Goal: Register for event/course

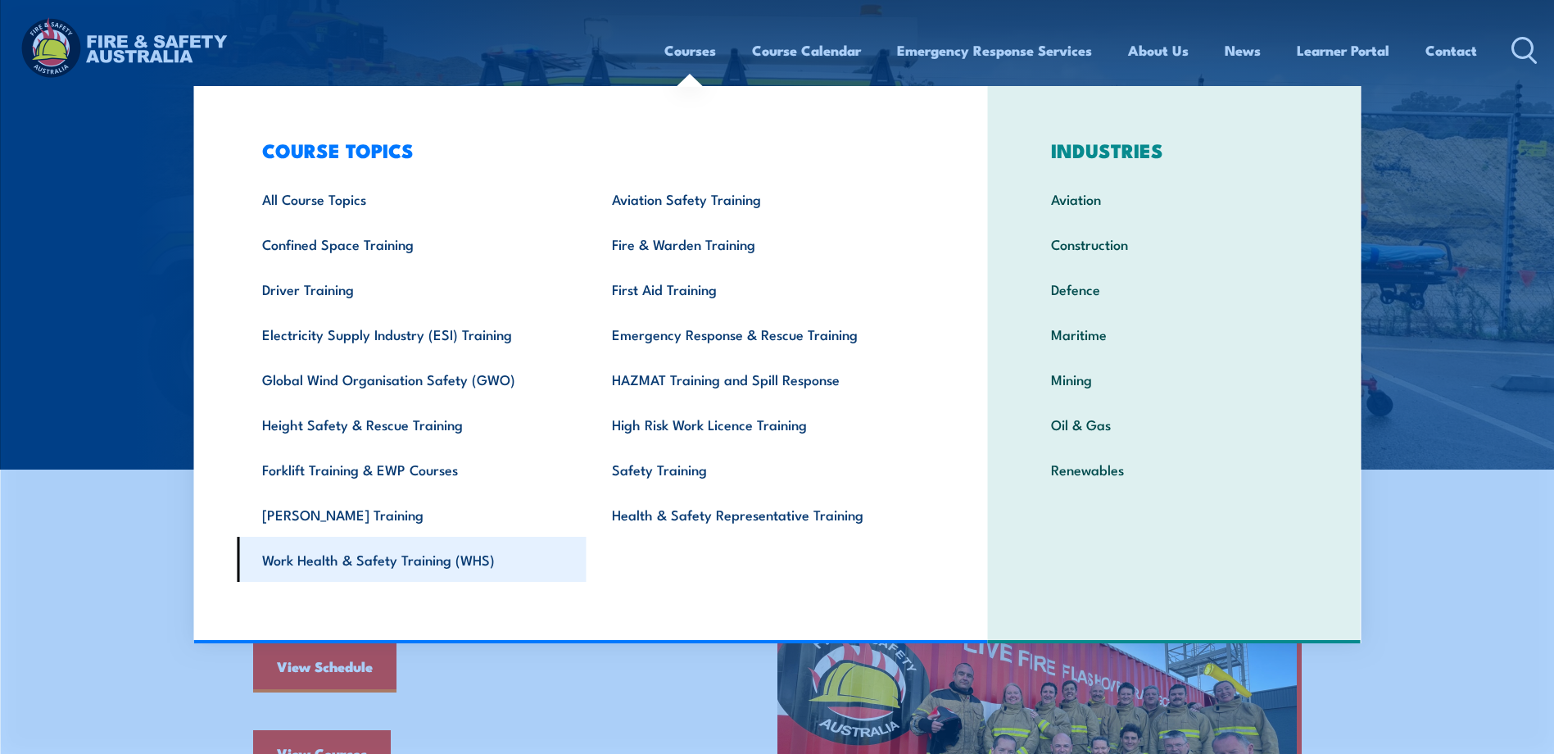
click at [323, 564] on link "Work Health & Safety Training (WHS)" at bounding box center [412, 558] width 350 height 45
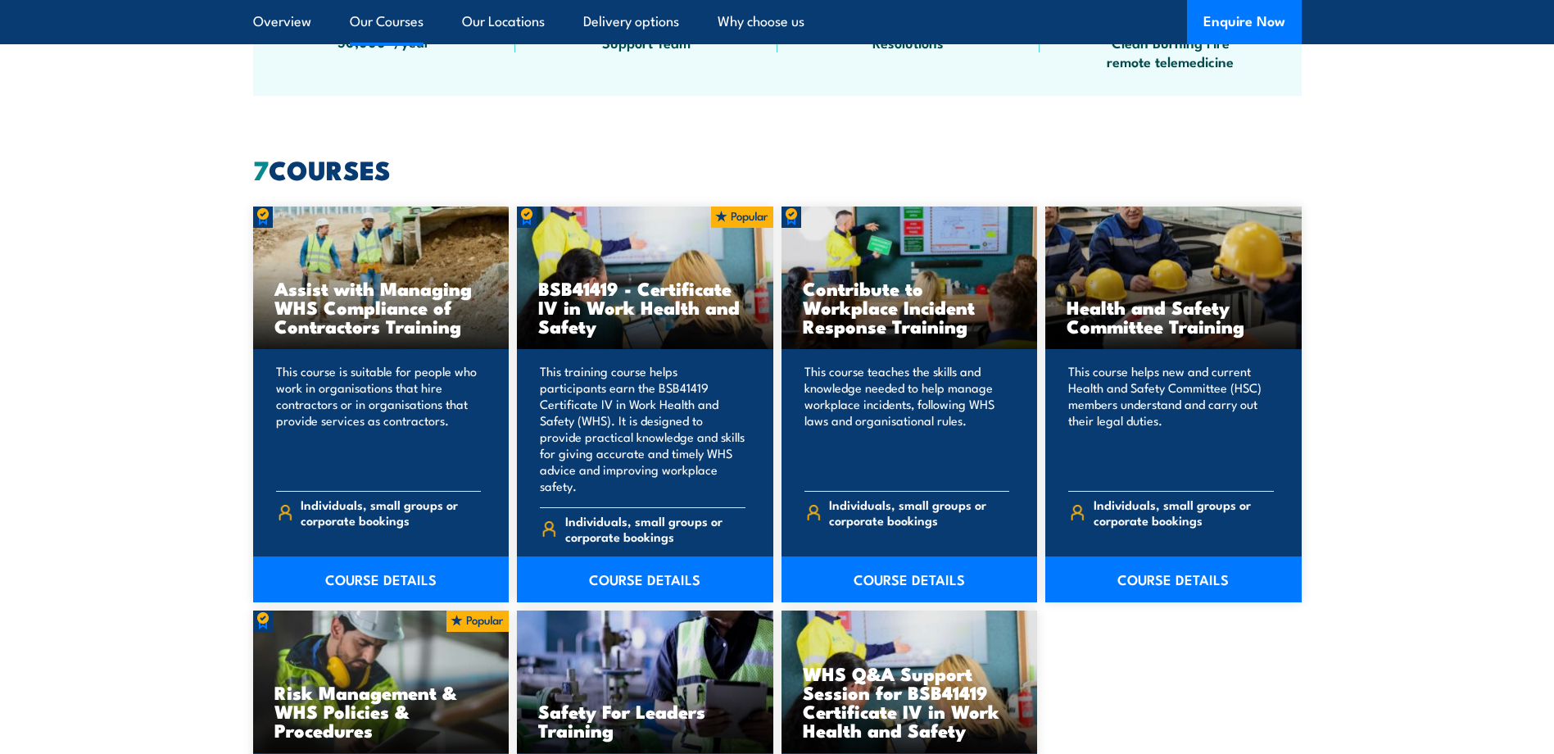
scroll to position [1147, 0]
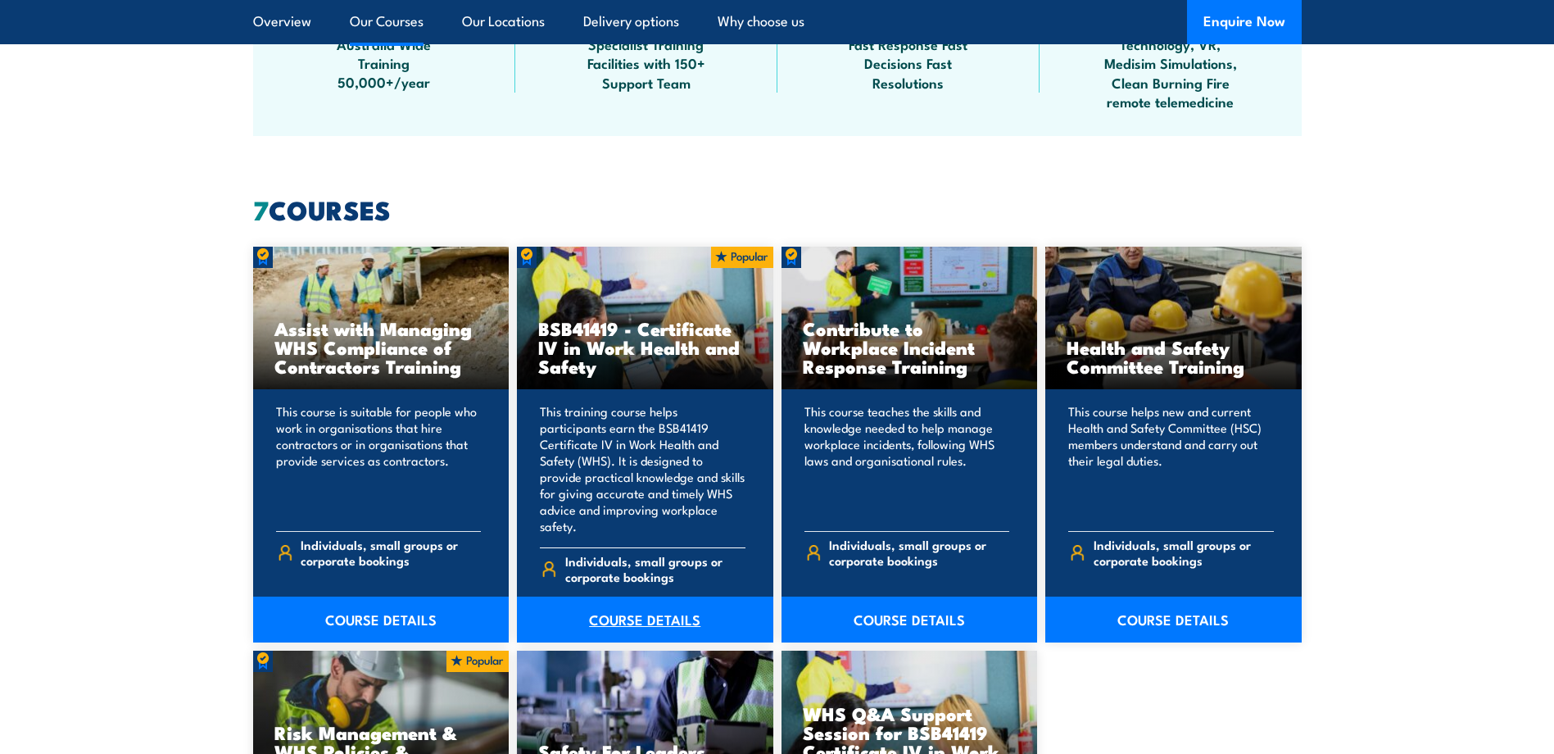
click at [645, 599] on link "COURSE DETAILS" at bounding box center [645, 619] width 256 height 46
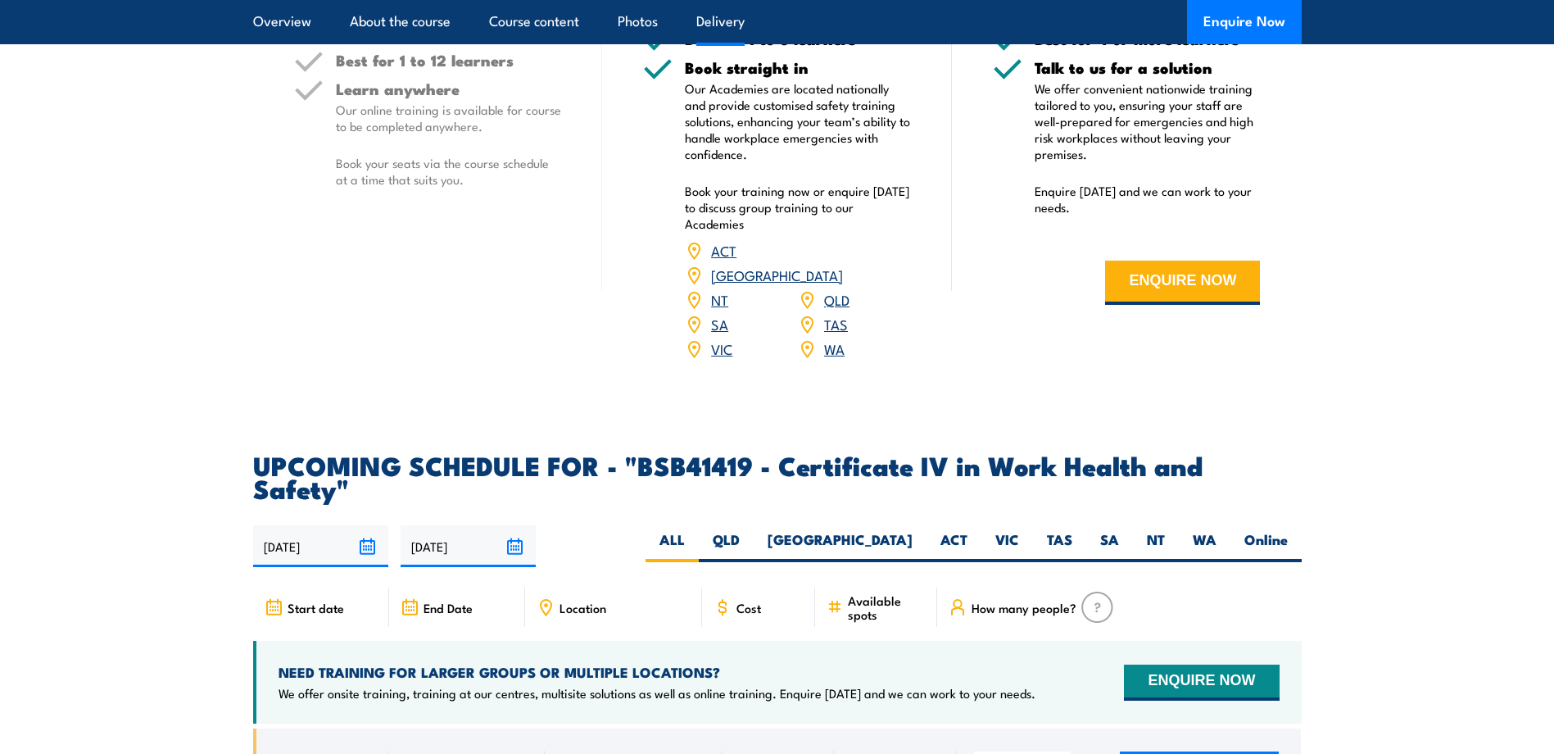
scroll to position [4914, 0]
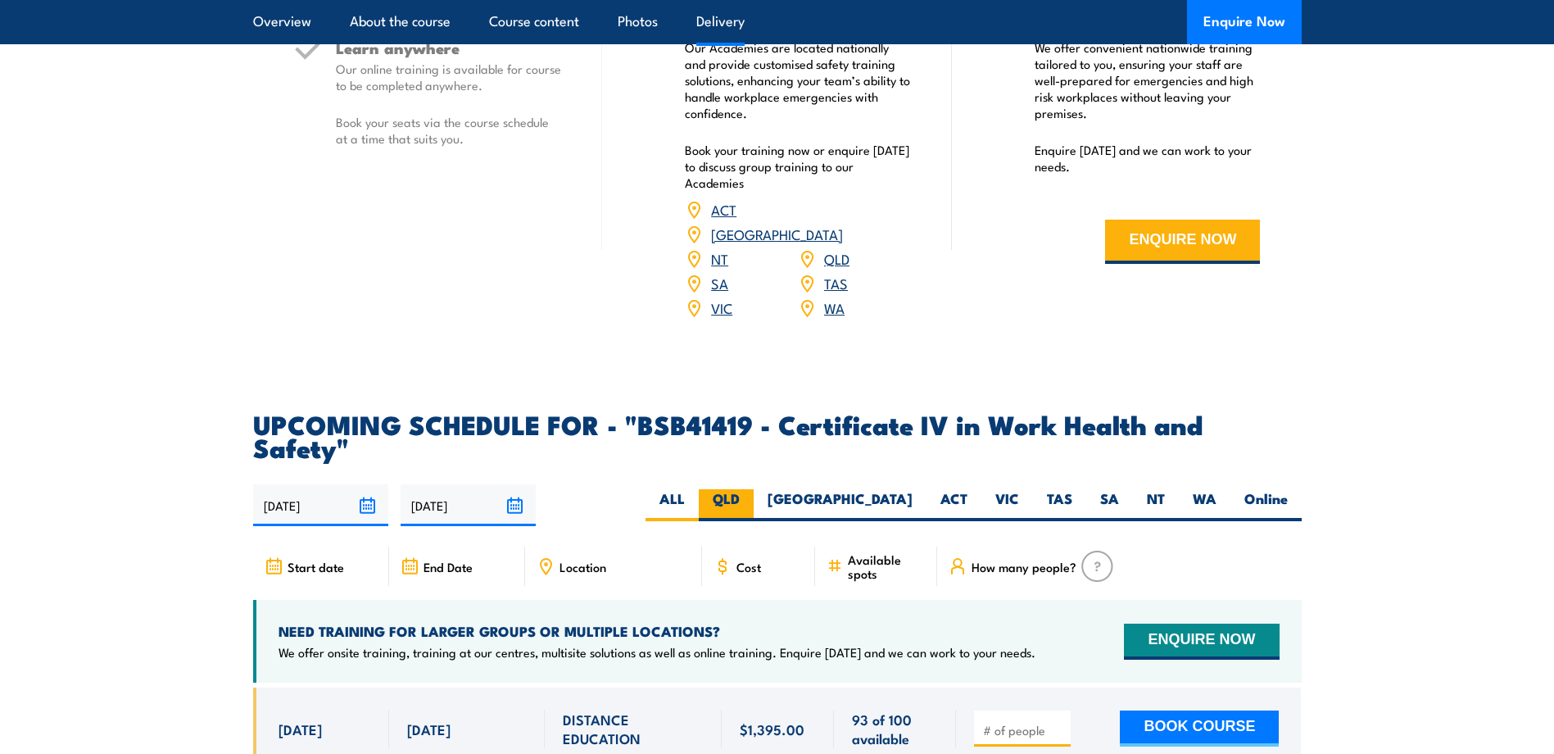
click at [754, 489] on label "QLD" at bounding box center [726, 505] width 55 height 32
click at [750, 489] on input "QLD" at bounding box center [745, 494] width 11 height 11
radio input "true"
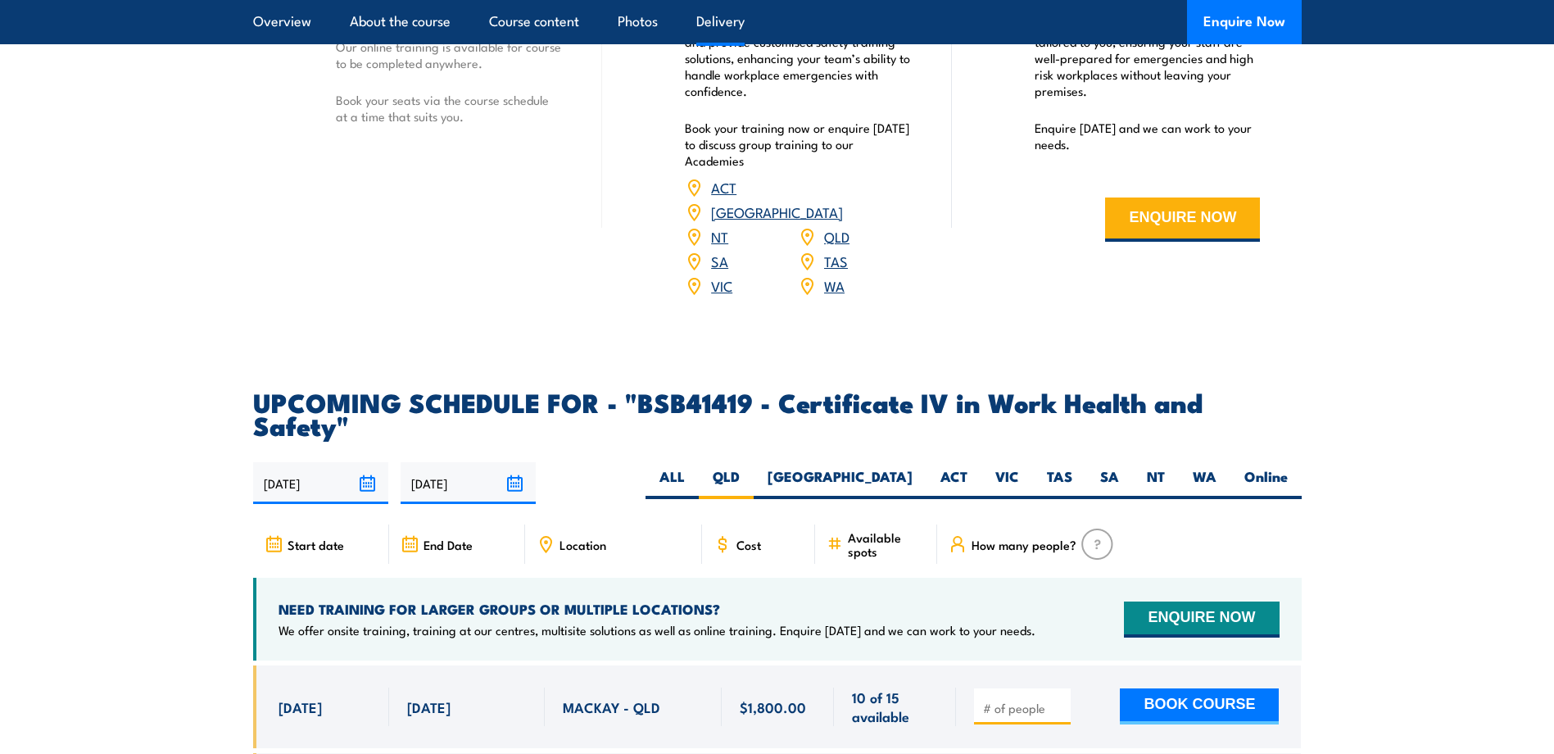
scroll to position [4936, 0]
click at [699, 468] on label "ALL" at bounding box center [671, 484] width 53 height 32
click at [695, 468] on input "ALL" at bounding box center [690, 473] width 11 height 11
radio input "true"
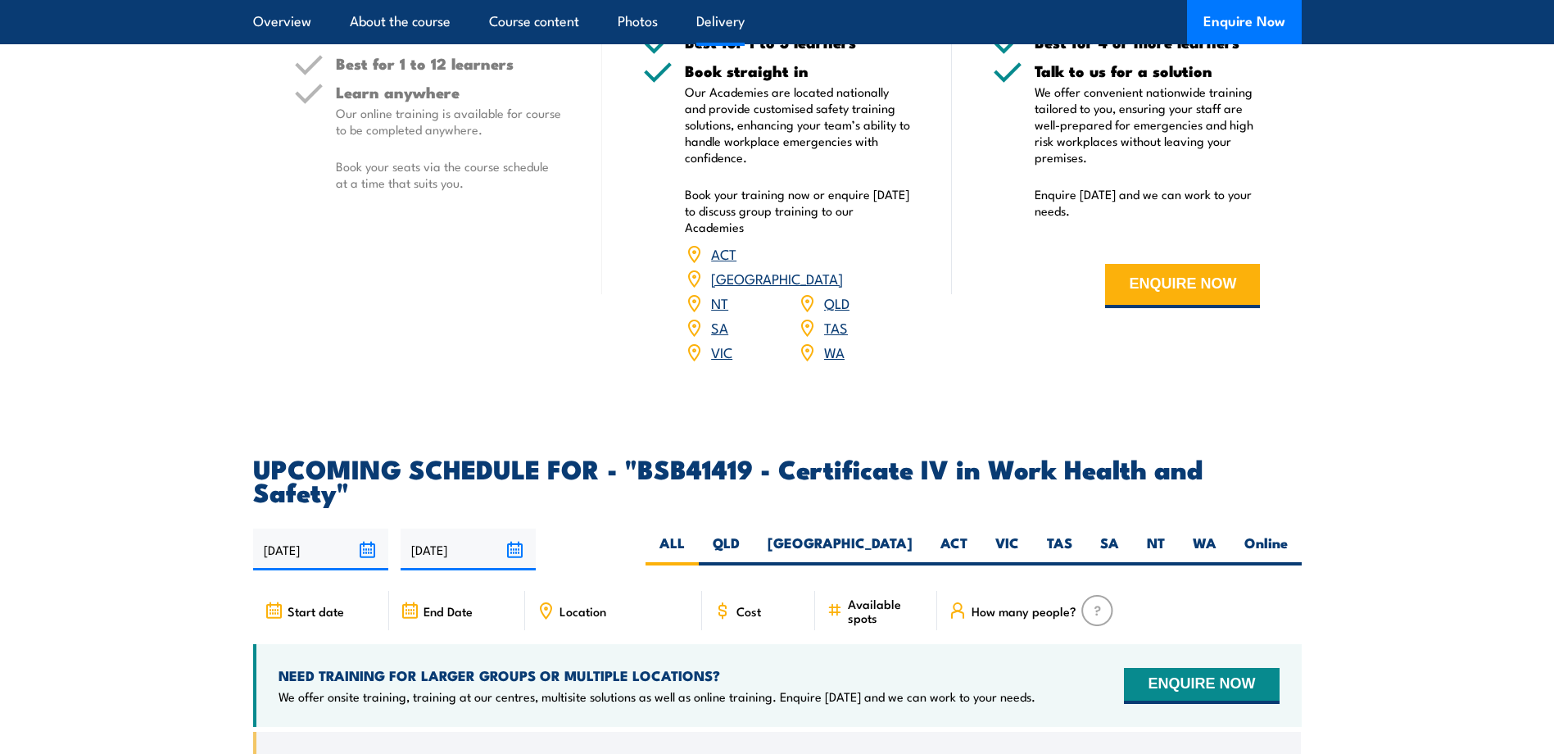
scroll to position [4854, 0]
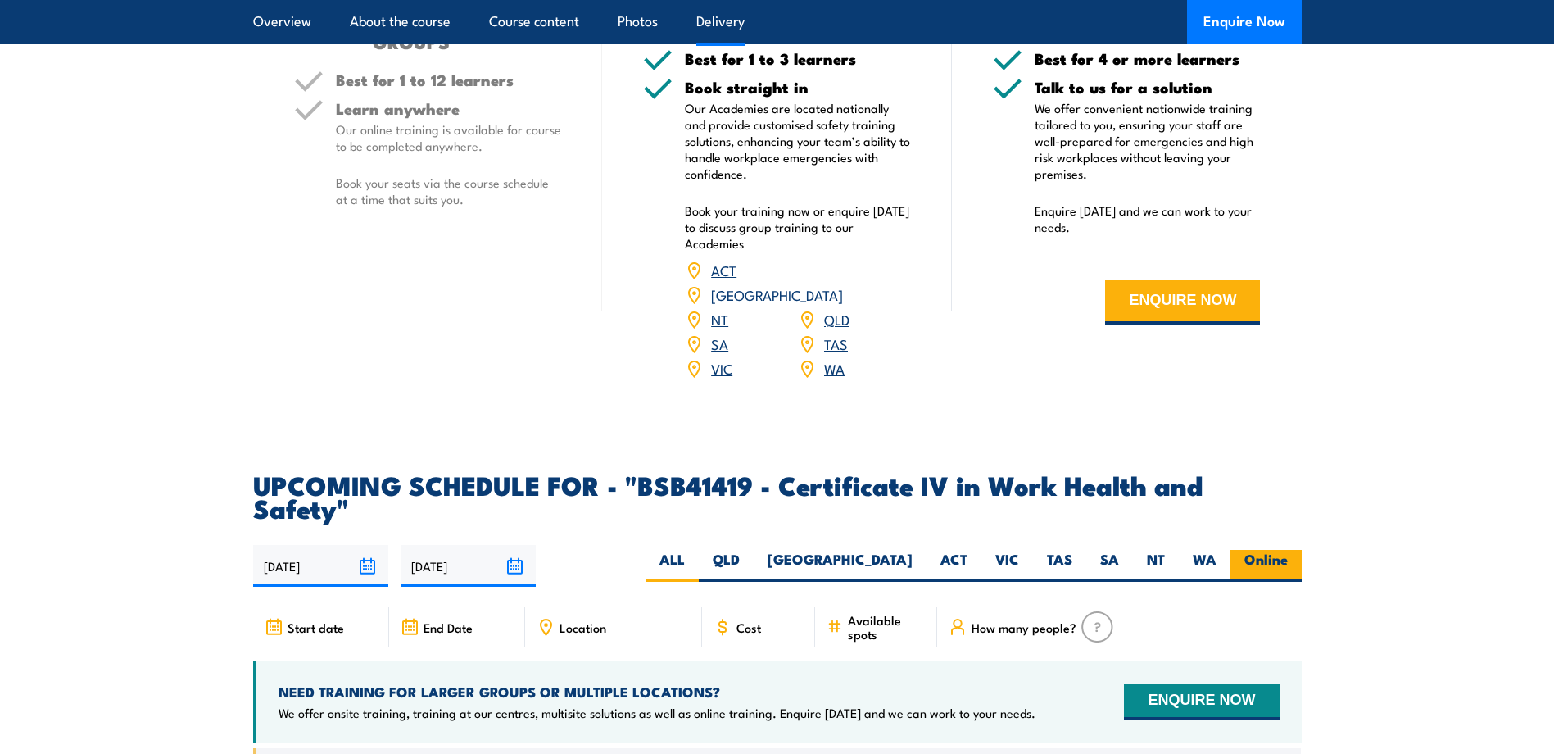
click at [1273, 550] on label "Online" at bounding box center [1265, 566] width 71 height 32
click at [1288, 550] on input "Online" at bounding box center [1293, 555] width 11 height 11
radio input "true"
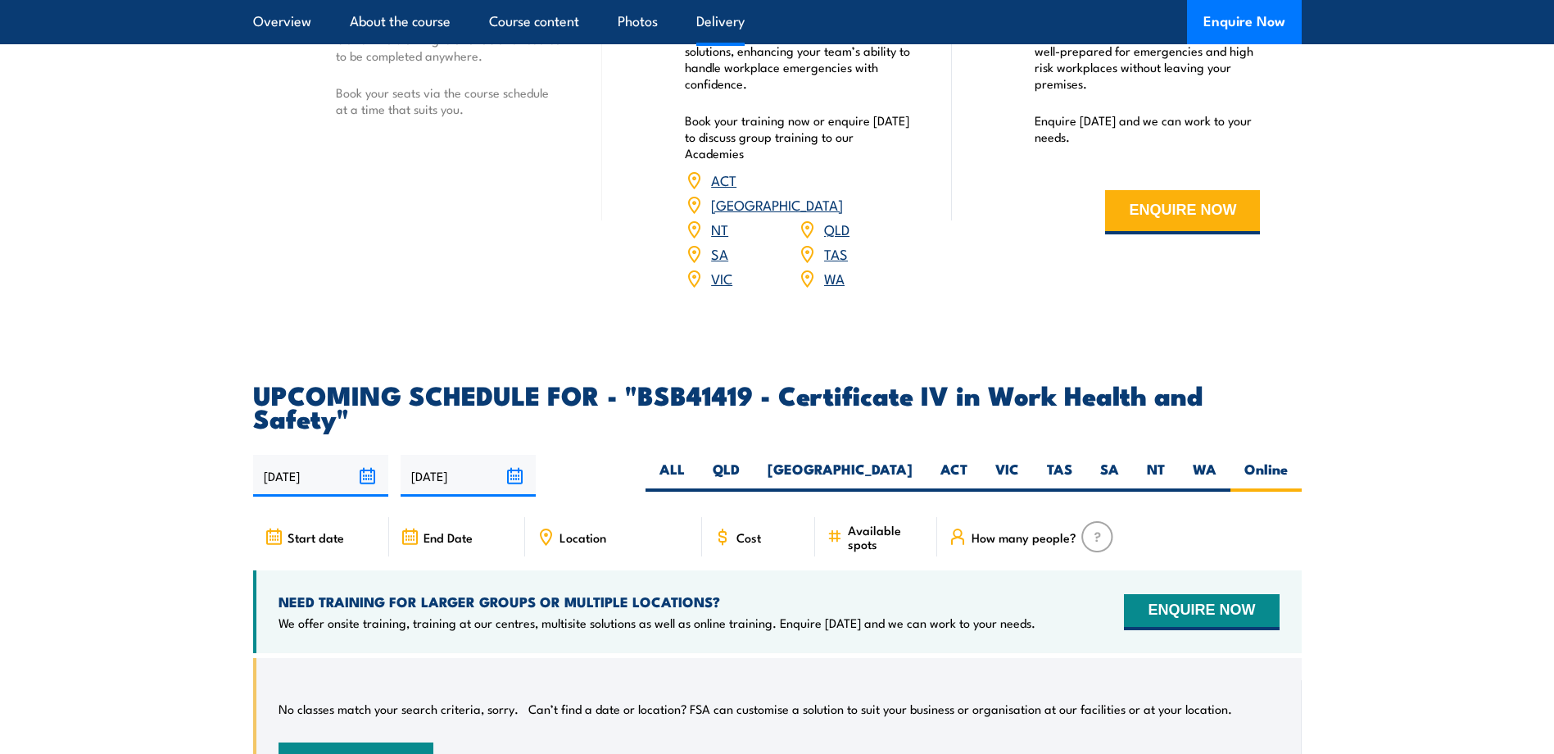
scroll to position [4936, 0]
